Goal: Task Accomplishment & Management: Manage account settings

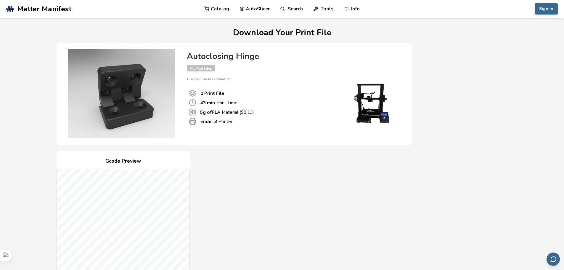
click at [52, 12] on span "Matter Manifest" at bounding box center [44, 9] width 54 height 8
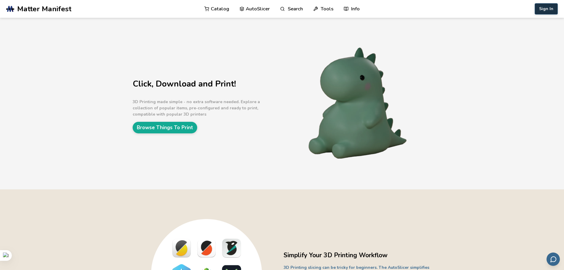
click at [545, 7] on button "Sign In" at bounding box center [546, 8] width 23 height 11
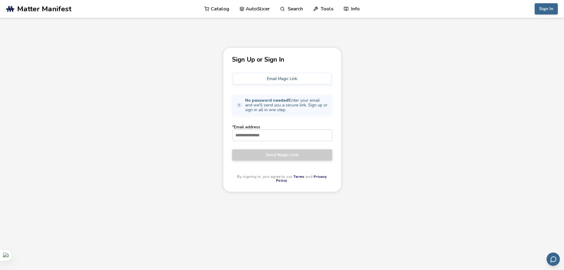
click at [312, 82] on button "Email Magic Link" at bounding box center [282, 78] width 98 height 11
click at [261, 81] on button "Email Magic Link" at bounding box center [282, 78] width 98 height 11
click at [264, 135] on input "* Email address" at bounding box center [281, 135] width 99 height 11
type input "**********"
click at [285, 157] on span "Send Magic Link" at bounding box center [282, 154] width 91 height 5
